Goal: Use online tool/utility: Utilize a website feature to perform a specific function

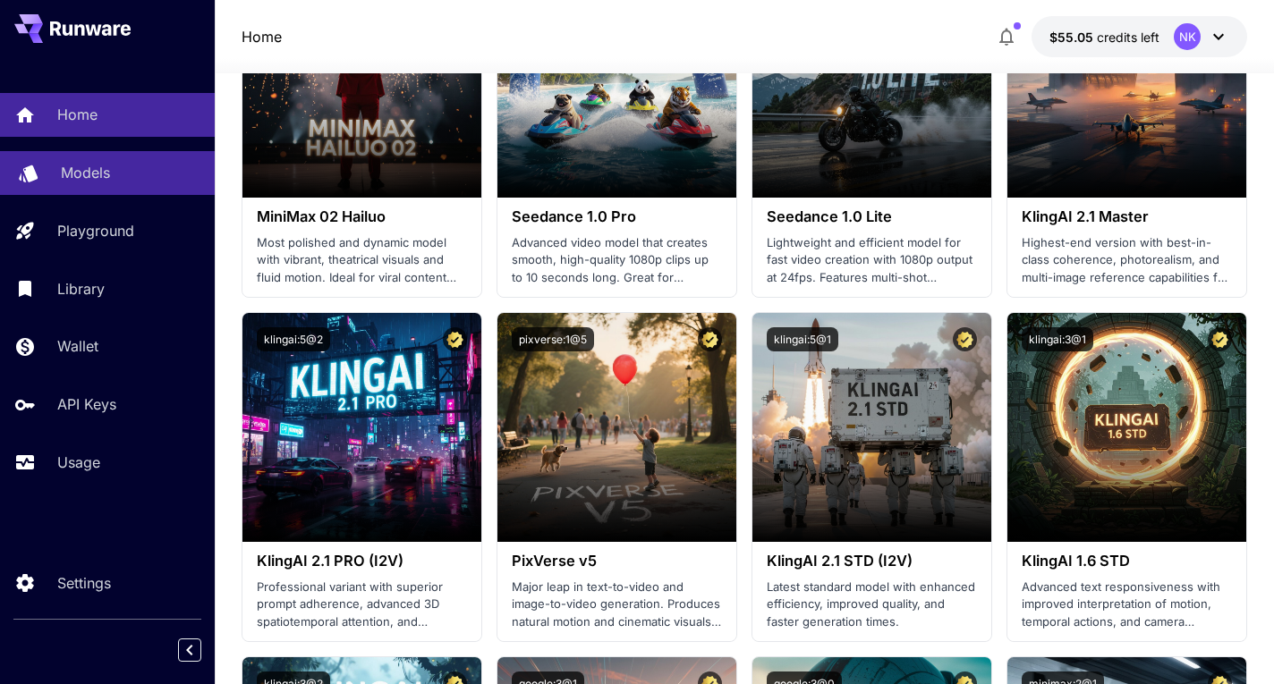
click at [104, 166] on p "Models" at bounding box center [85, 172] width 49 height 21
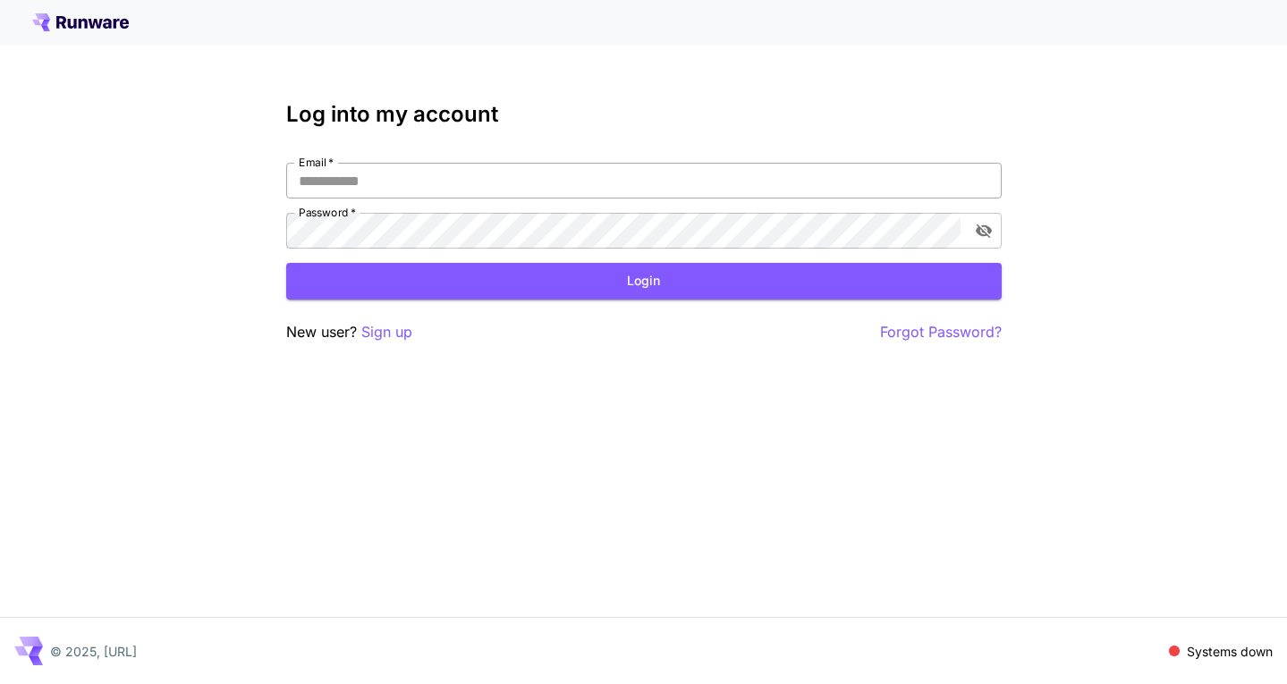
click at [365, 180] on input "Email   *" at bounding box center [644, 181] width 716 height 36
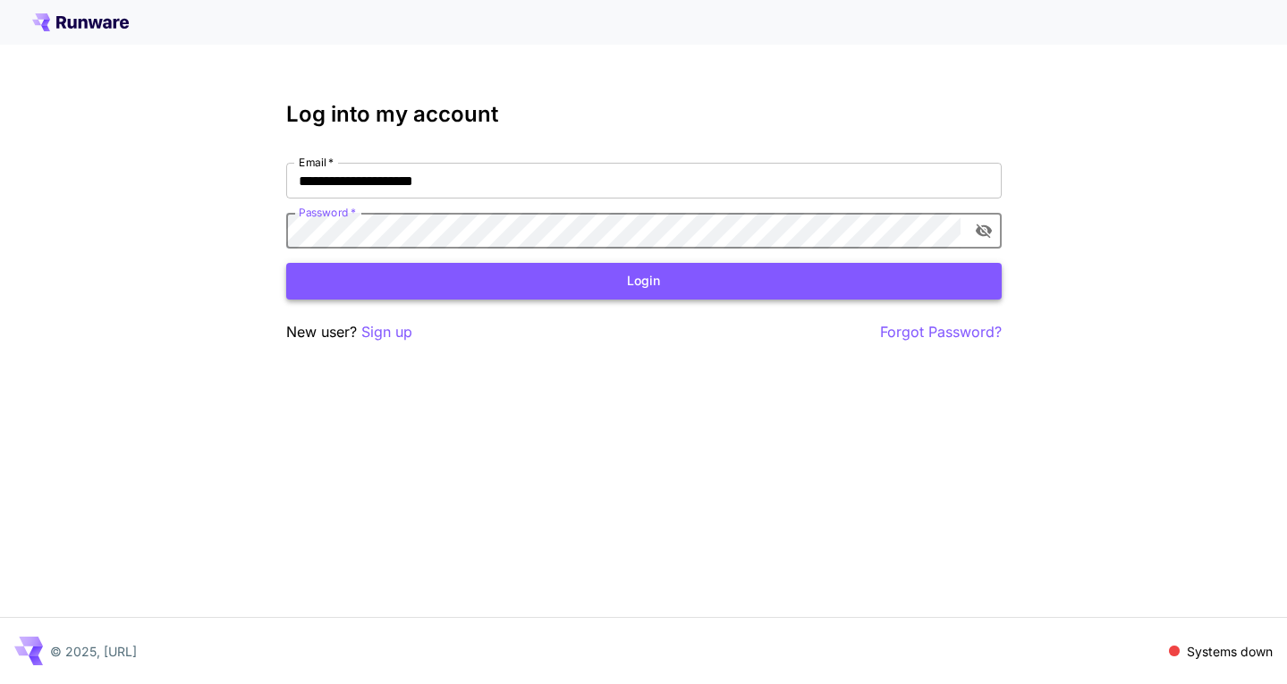
click at [508, 298] on button "Login" at bounding box center [644, 281] width 716 height 37
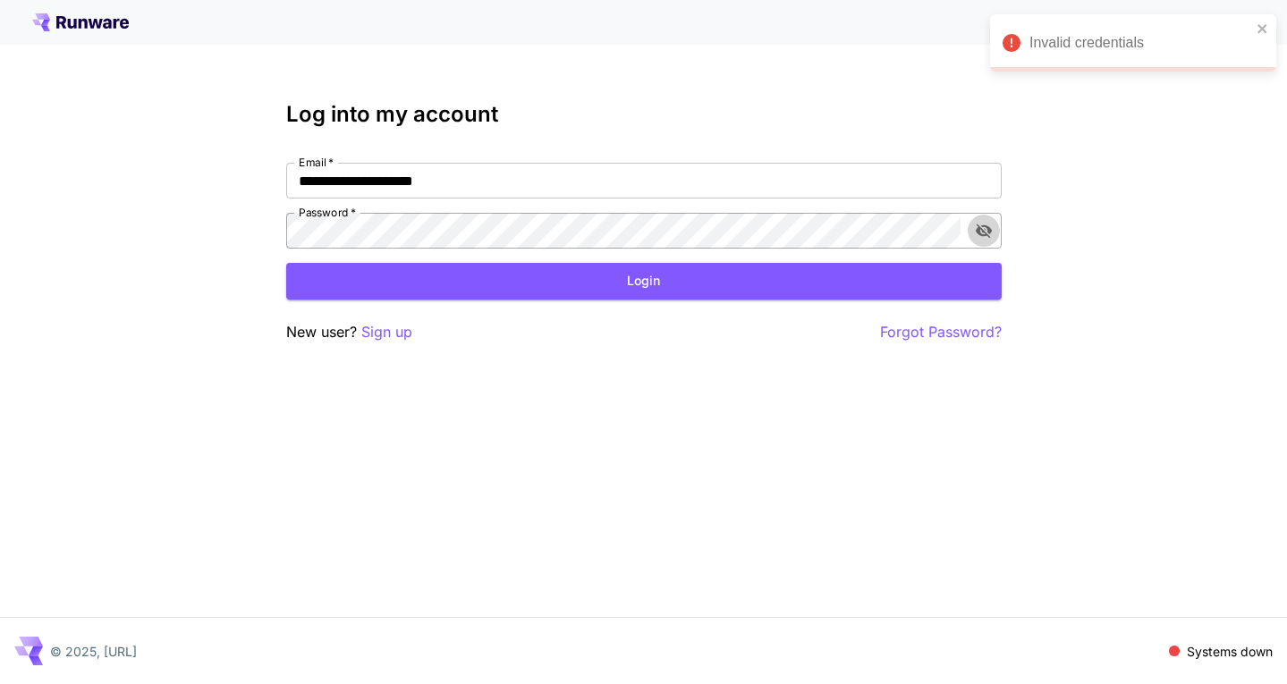
click at [984, 229] on icon "toggle password visibility" at bounding box center [983, 232] width 16 height 14
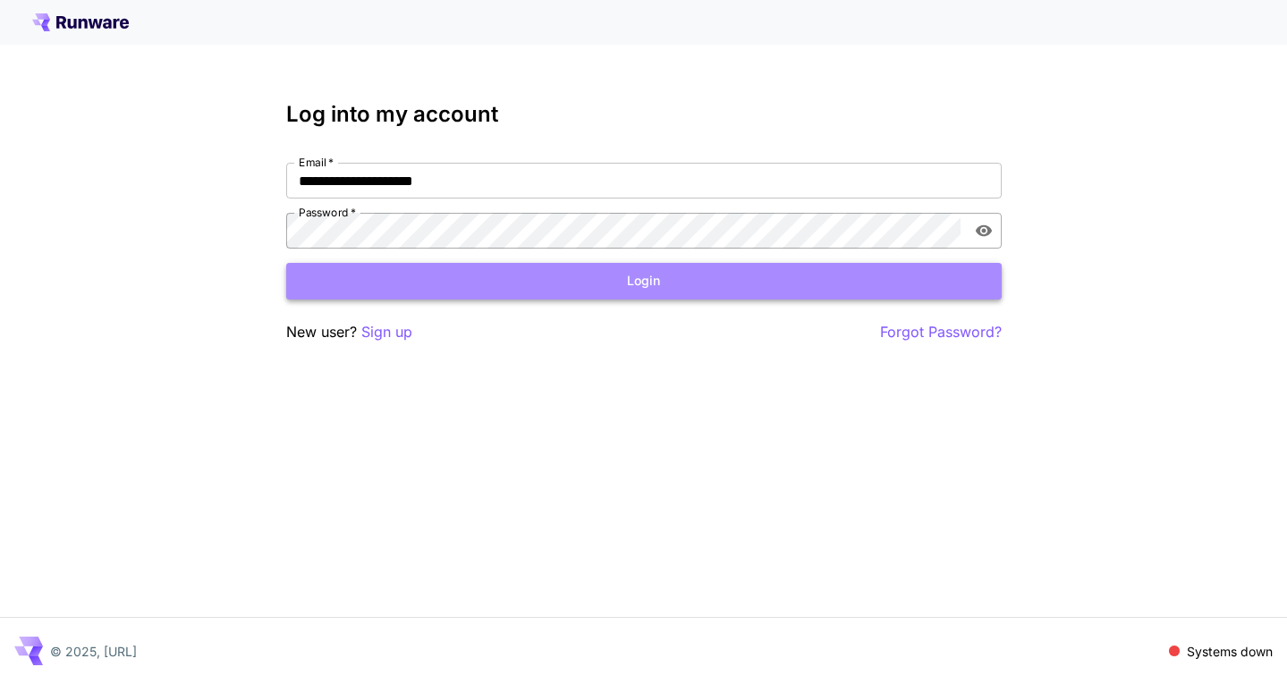
click at [553, 279] on button "Login" at bounding box center [644, 281] width 716 height 37
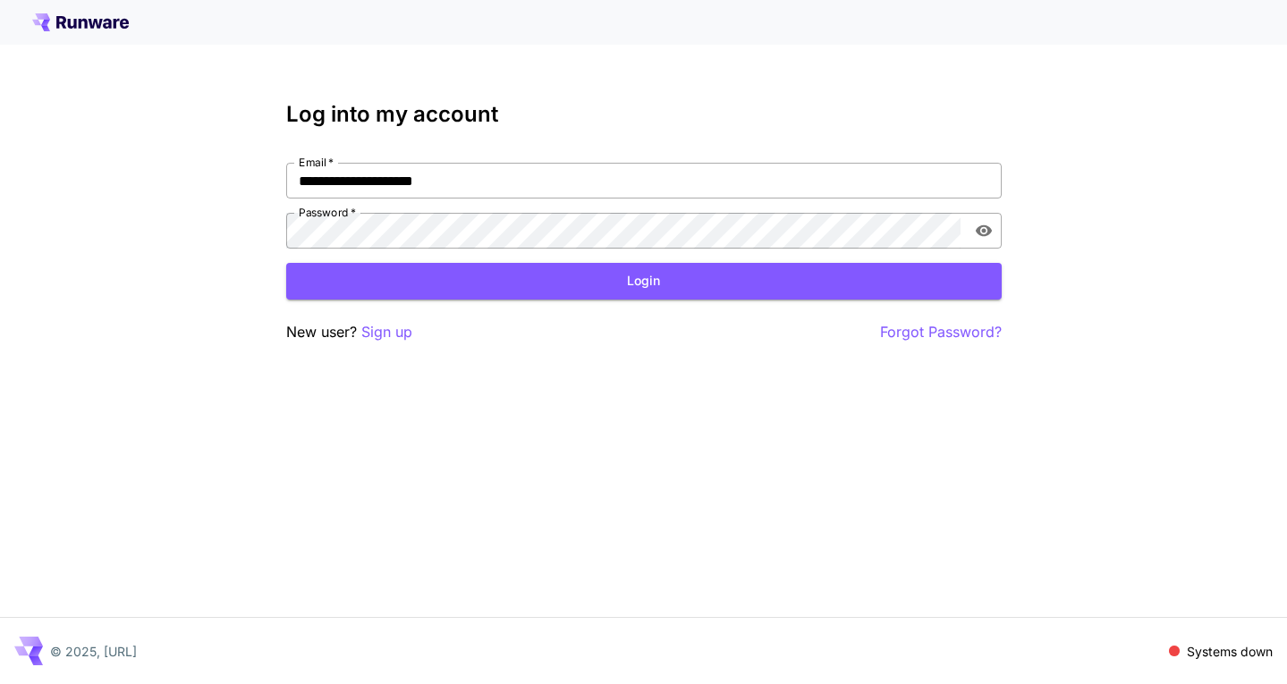
click at [355, 181] on input "**********" at bounding box center [644, 181] width 716 height 36
type input "**********"
click at [416, 276] on button "Login" at bounding box center [644, 281] width 716 height 37
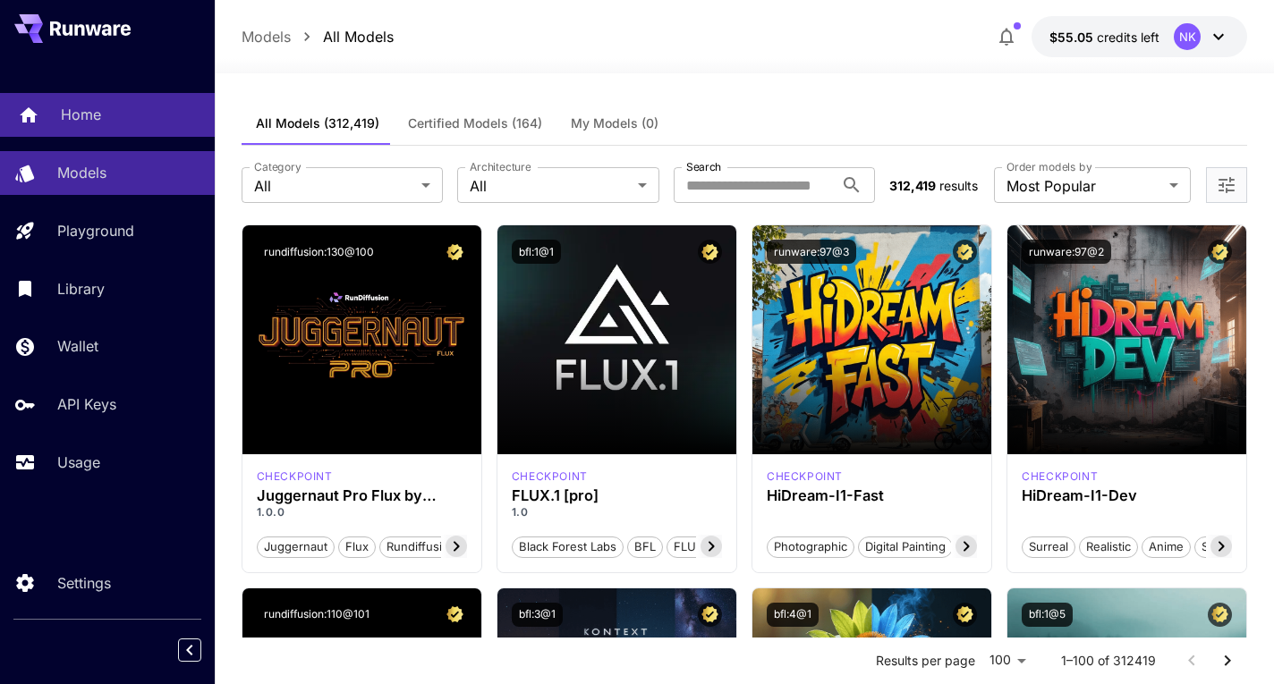
click at [91, 115] on p "Home" at bounding box center [81, 114] width 40 height 21
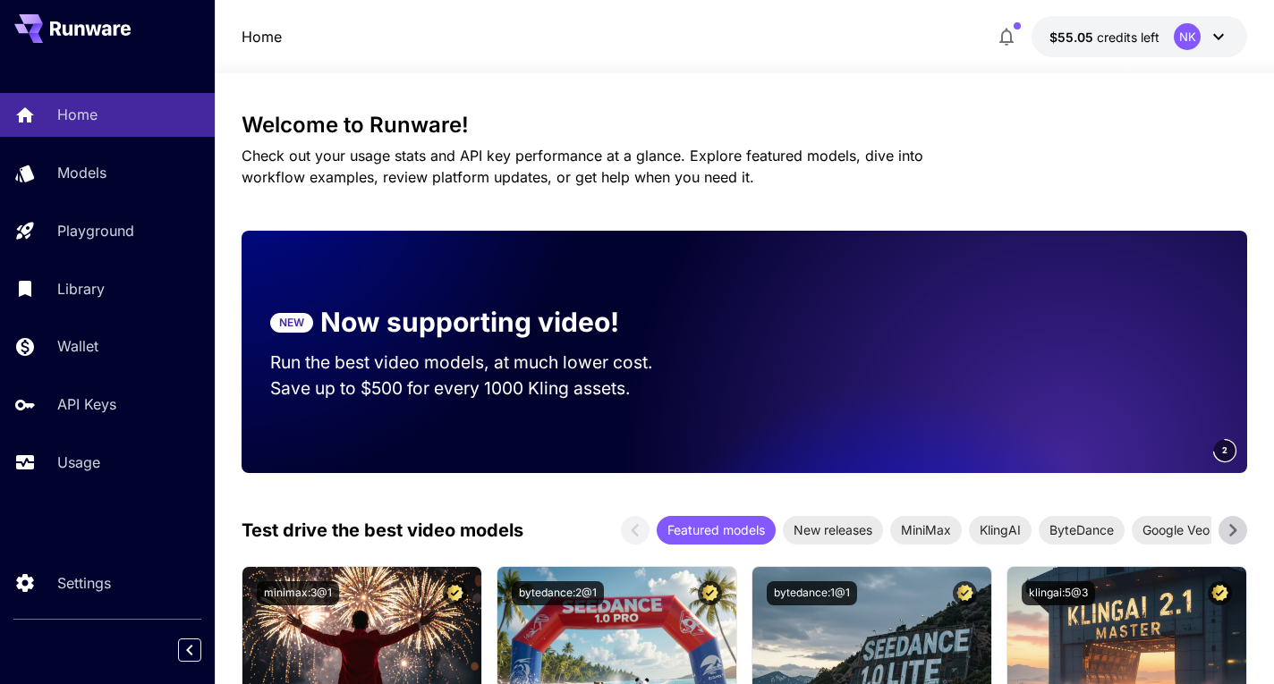
click at [1224, 38] on icon at bounding box center [1218, 36] width 21 height 21
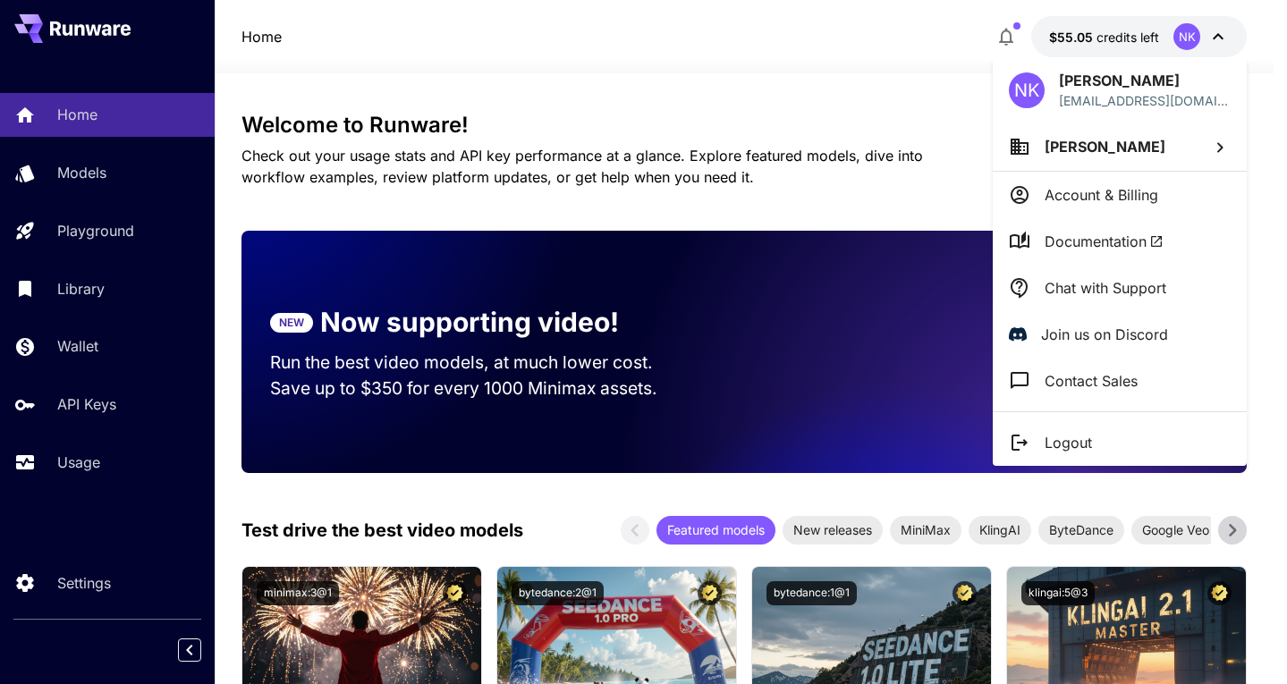
click at [912, 77] on div at bounding box center [643, 342] width 1287 height 684
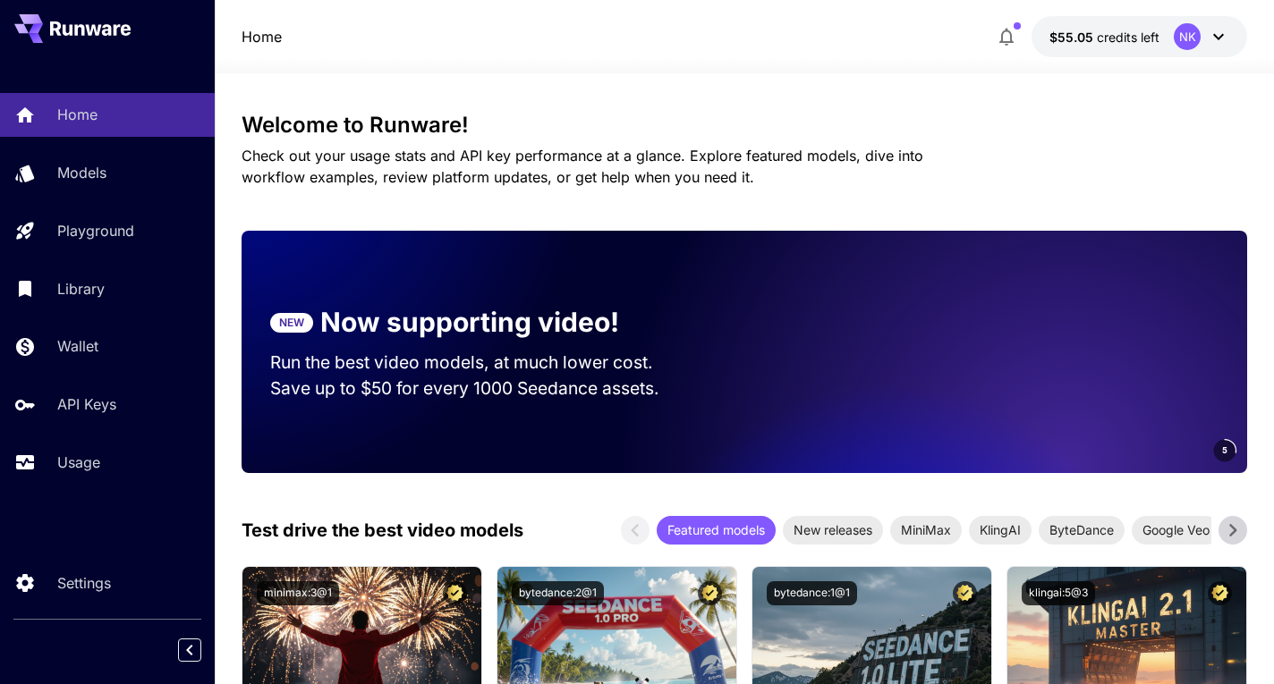
click at [82, 429] on div "Home Models Playground Library Wallet API Keys Usage" at bounding box center [107, 288] width 215 height 391
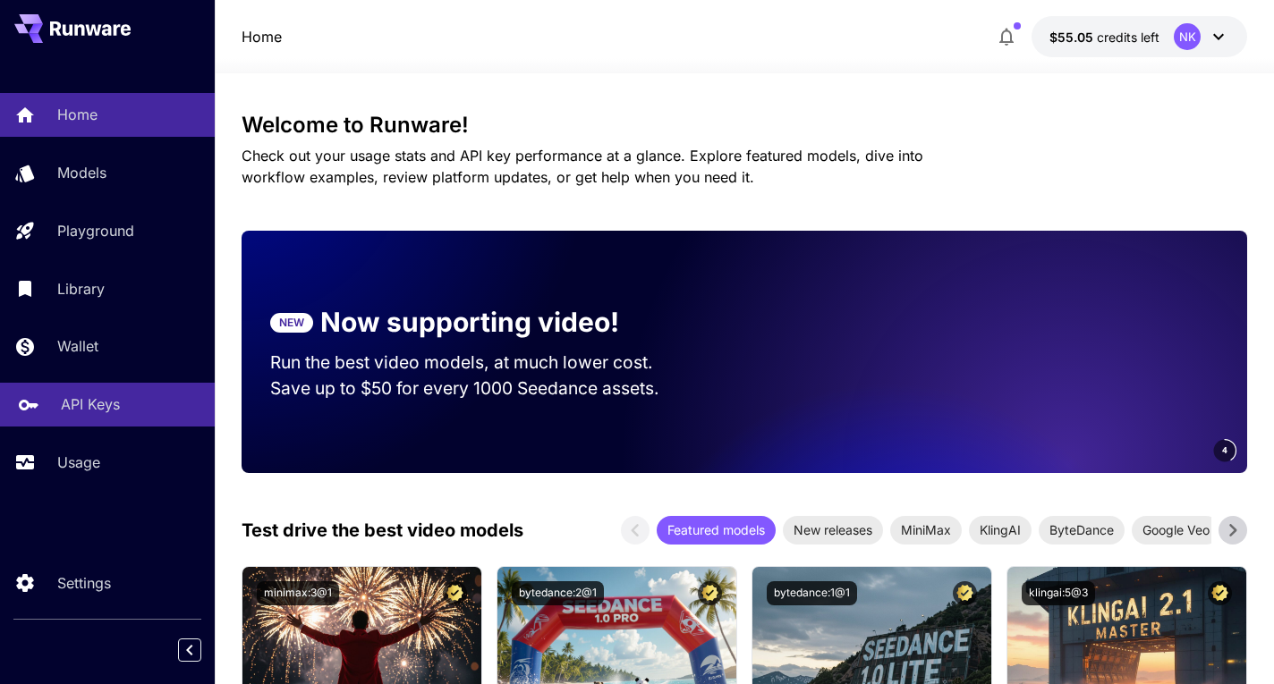
click at [79, 421] on link "API Keys" at bounding box center [107, 405] width 215 height 44
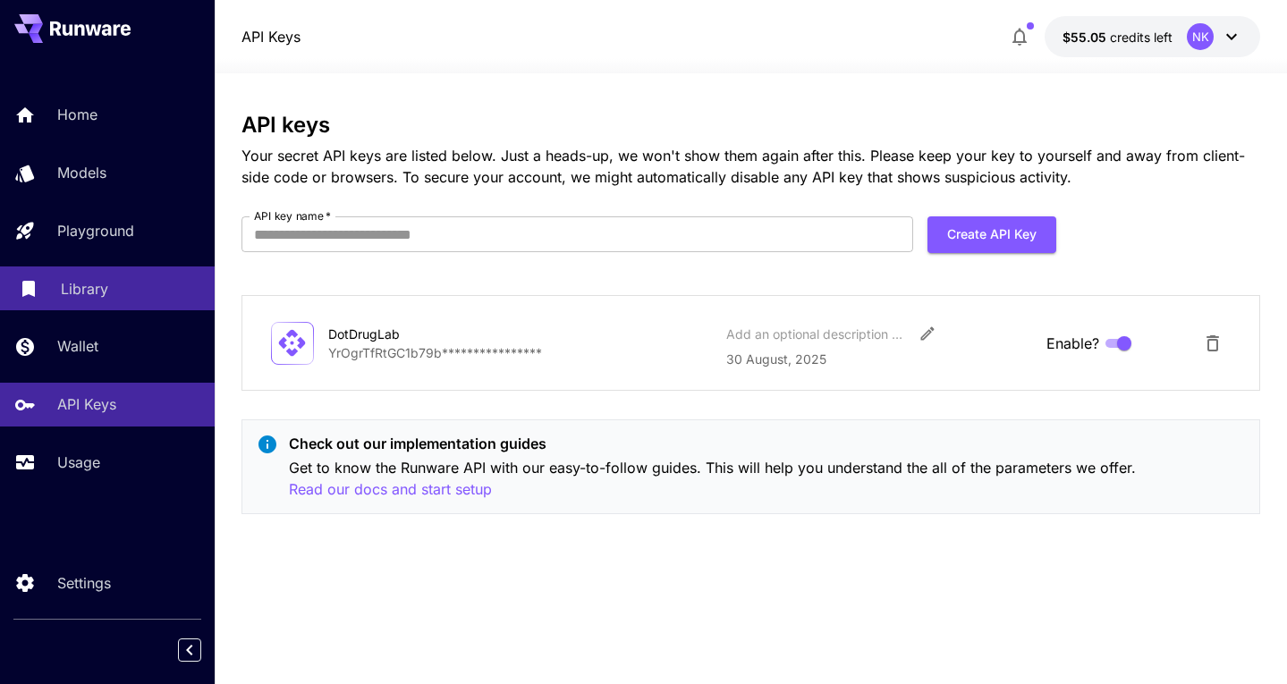
click at [107, 282] on p "Library" at bounding box center [84, 288] width 47 height 21
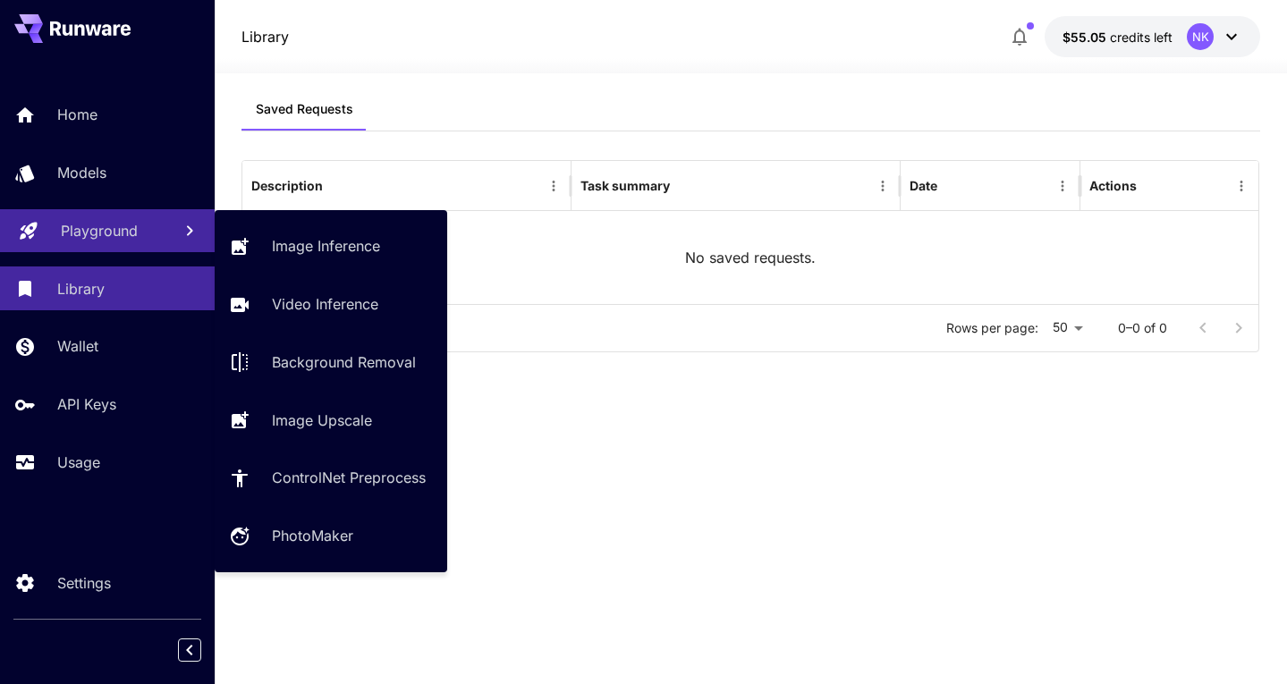
click at [115, 214] on link "Playground" at bounding box center [107, 231] width 215 height 44
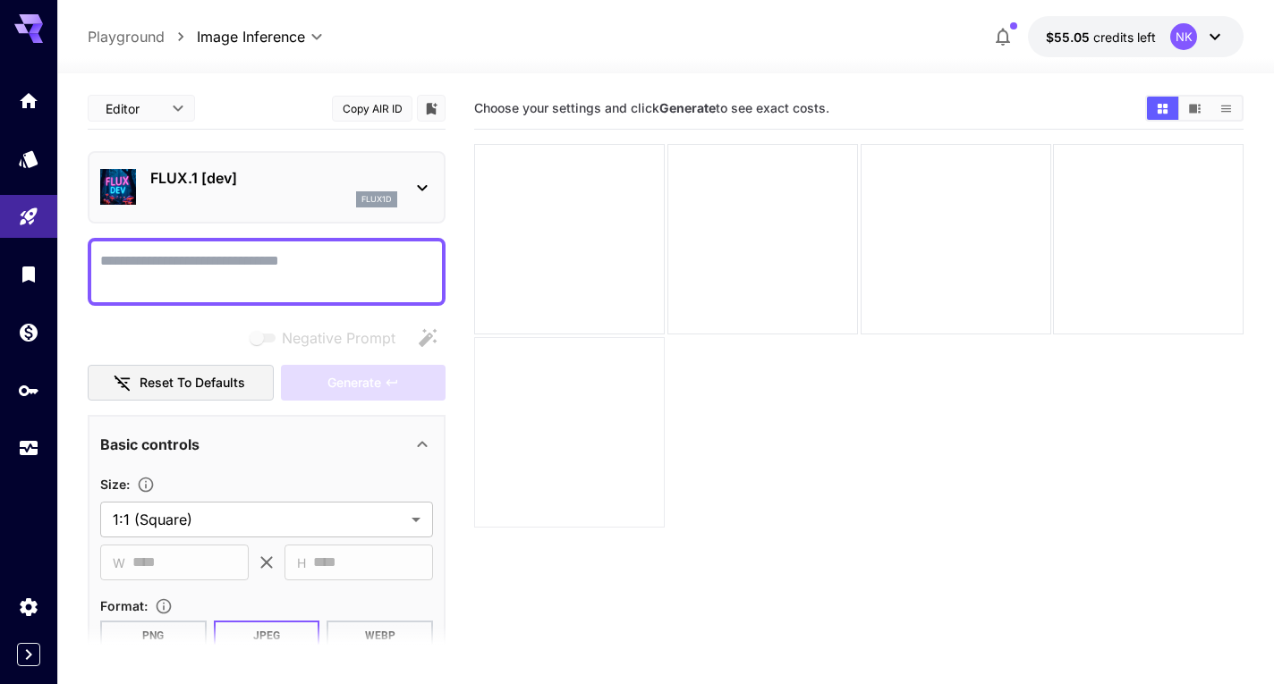
click at [614, 470] on div at bounding box center [569, 432] width 191 height 191
click at [742, 379] on div at bounding box center [858, 335] width 769 height 383
click at [30, 654] on icon "Expand sidebar" at bounding box center [29, 654] width 6 height 11
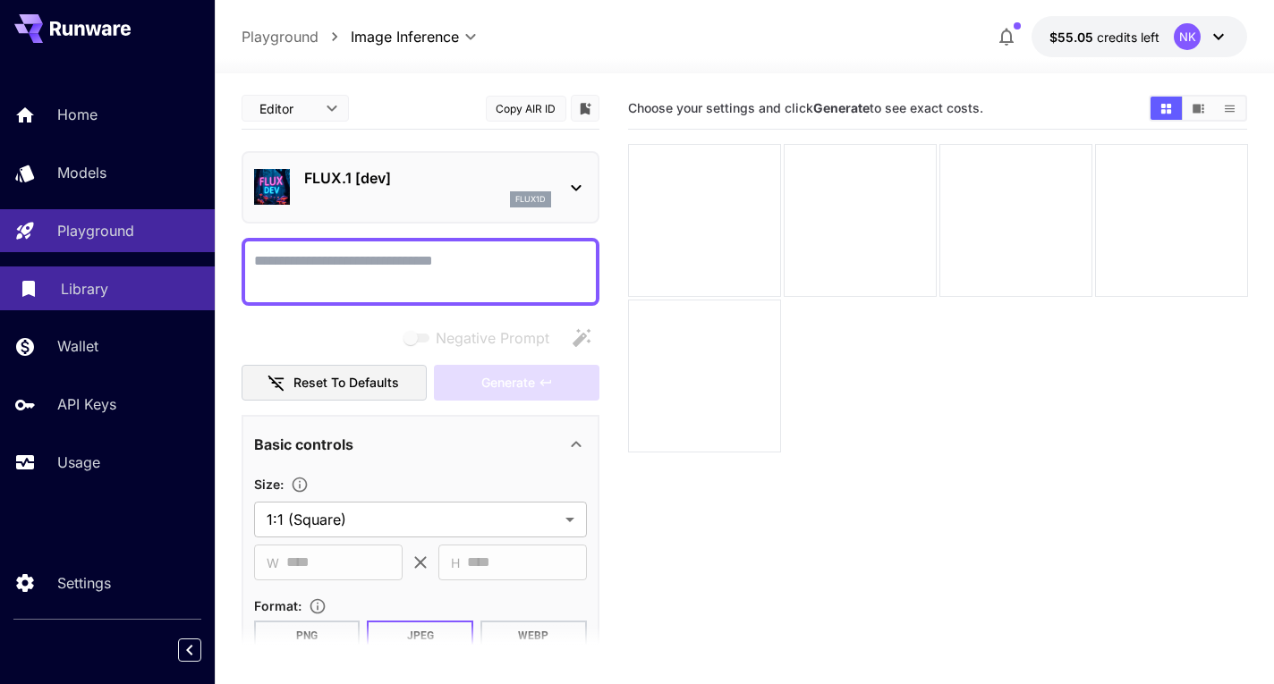
click at [161, 286] on div "Library" at bounding box center [131, 288] width 140 height 21
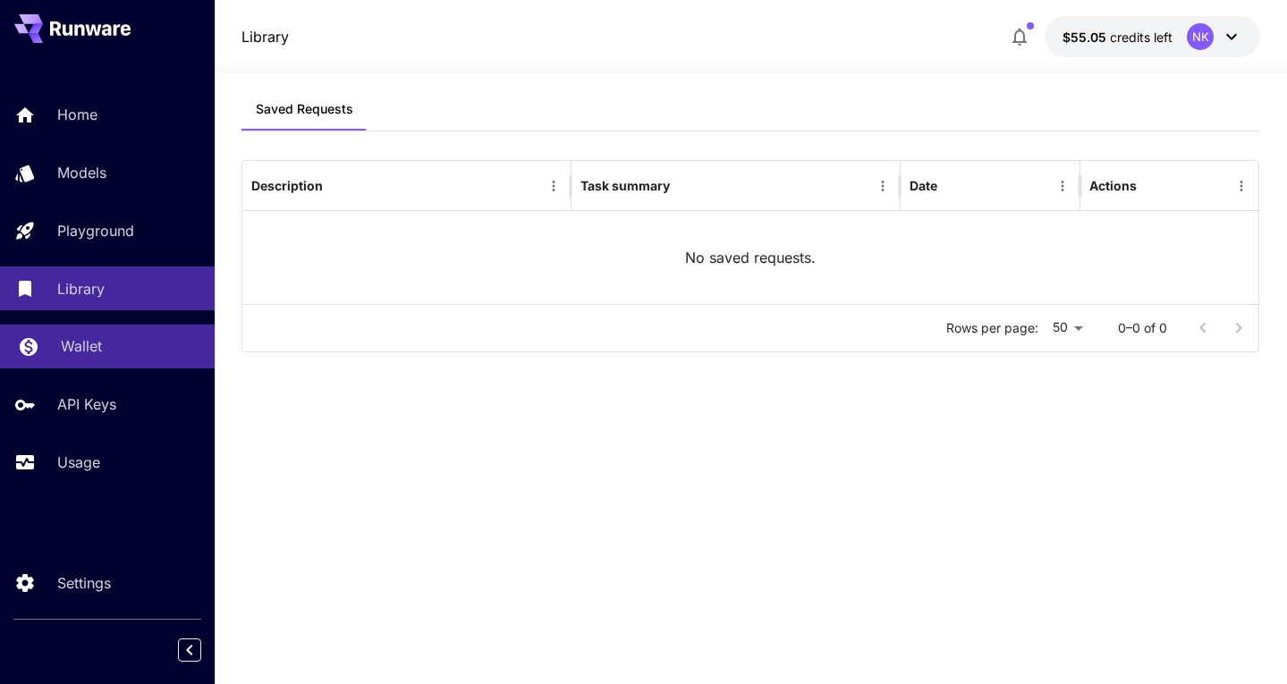
click at [140, 360] on link "Wallet" at bounding box center [107, 347] width 215 height 44
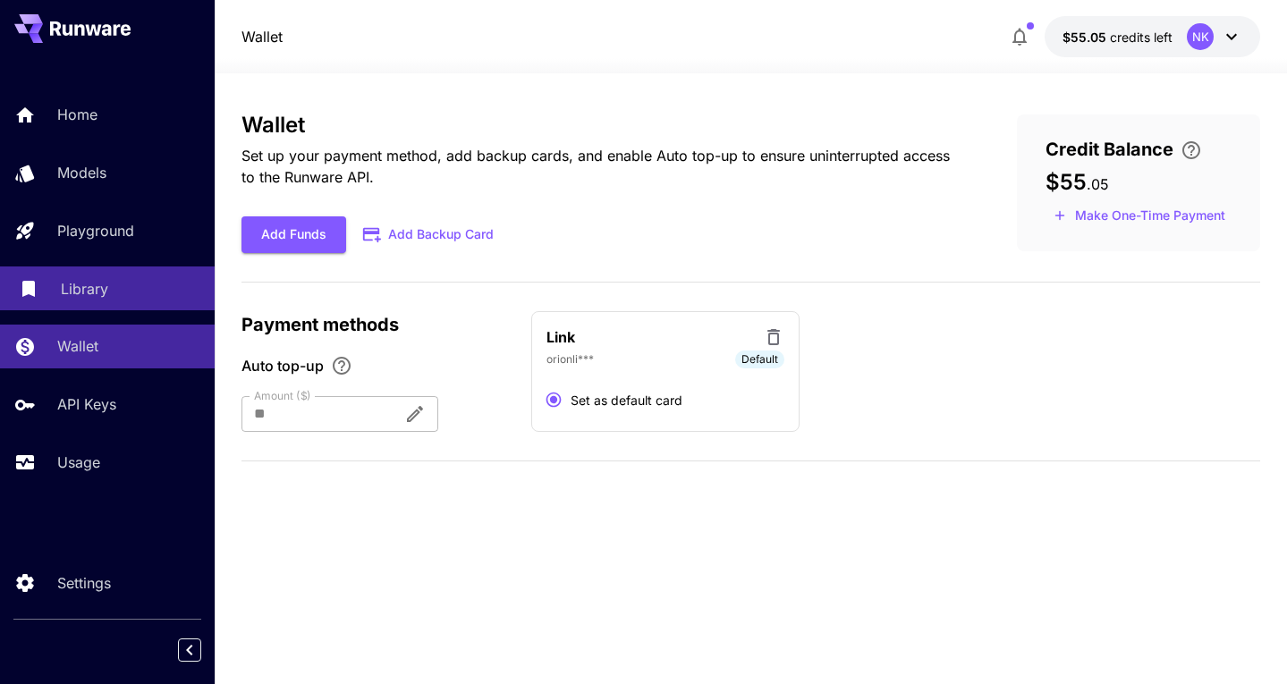
click at [168, 299] on div "Library" at bounding box center [131, 288] width 140 height 21
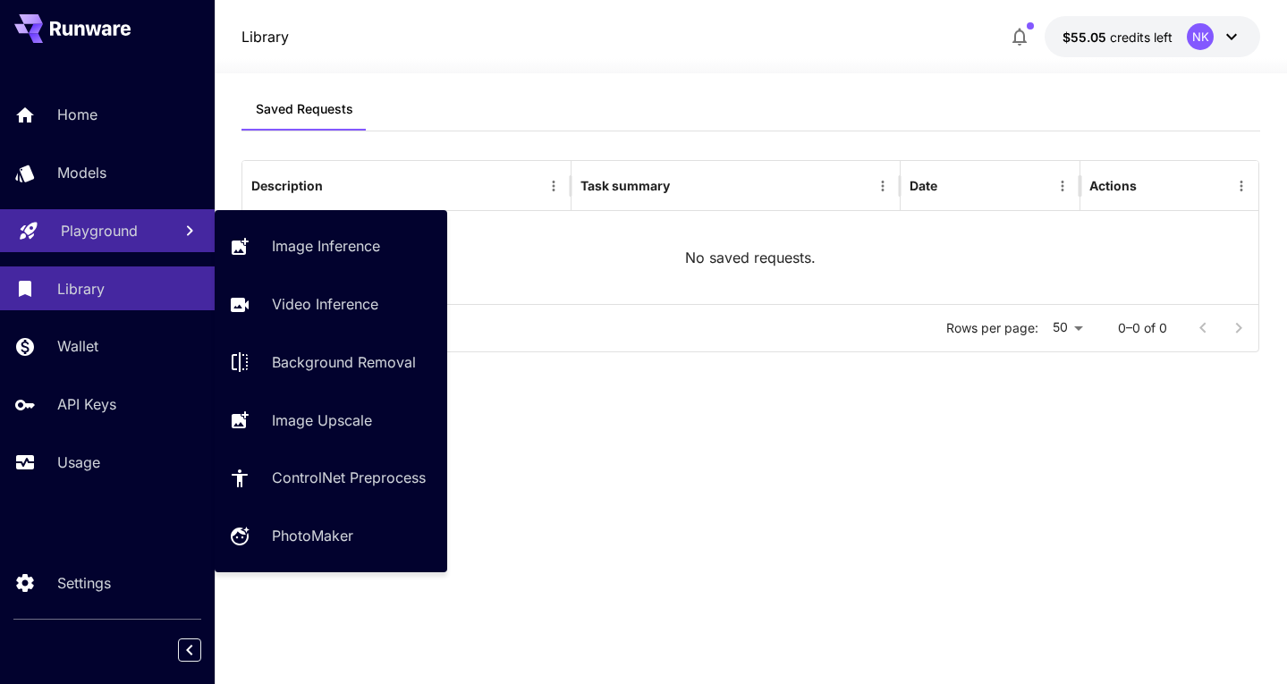
click at [143, 225] on div "Playground" at bounding box center [109, 230] width 97 height 21
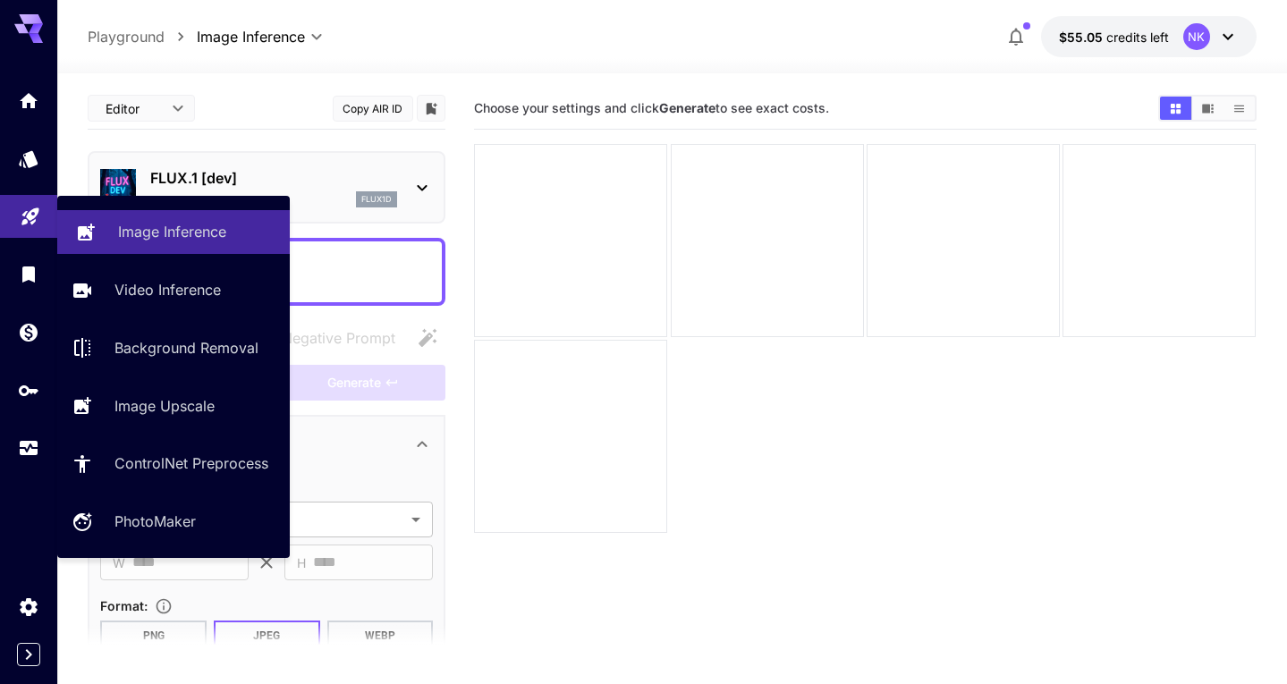
click at [235, 238] on div "Image Inference" at bounding box center [196, 231] width 157 height 21
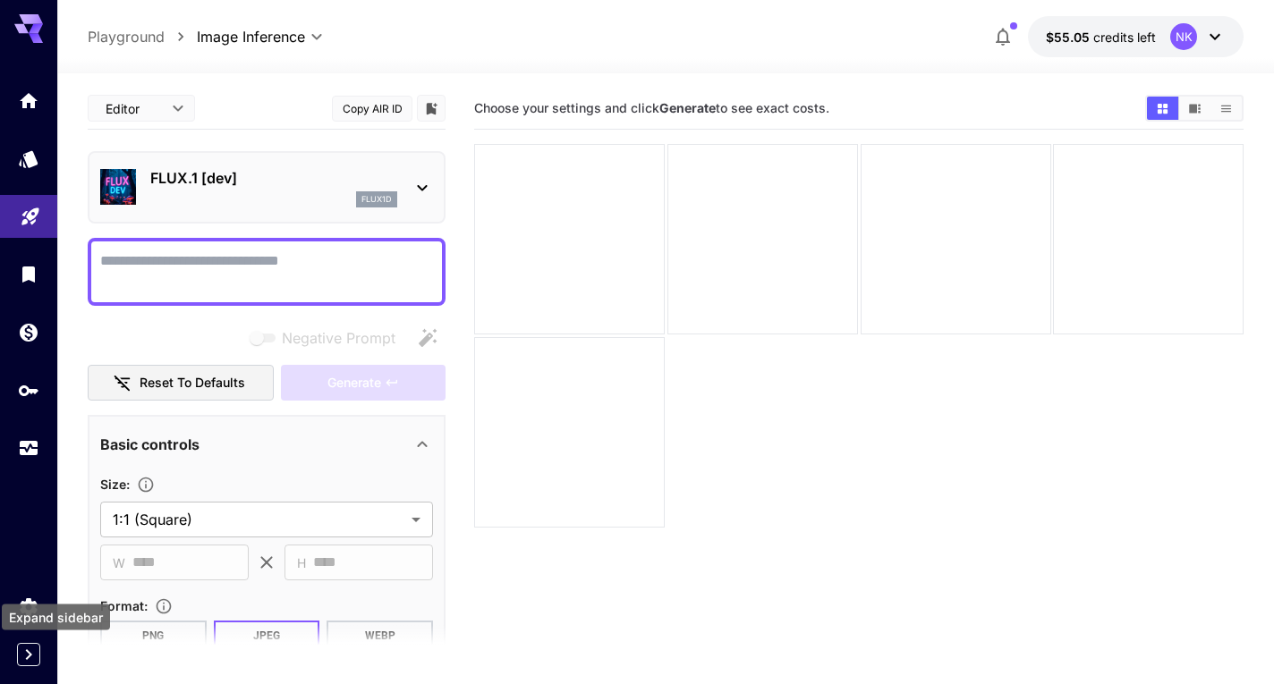
click at [14, 657] on div at bounding box center [28, 654] width 57 height 23
click at [31, 652] on icon "Expand sidebar" at bounding box center [28, 654] width 21 height 21
